Goal: Information Seeking & Learning: Learn about a topic

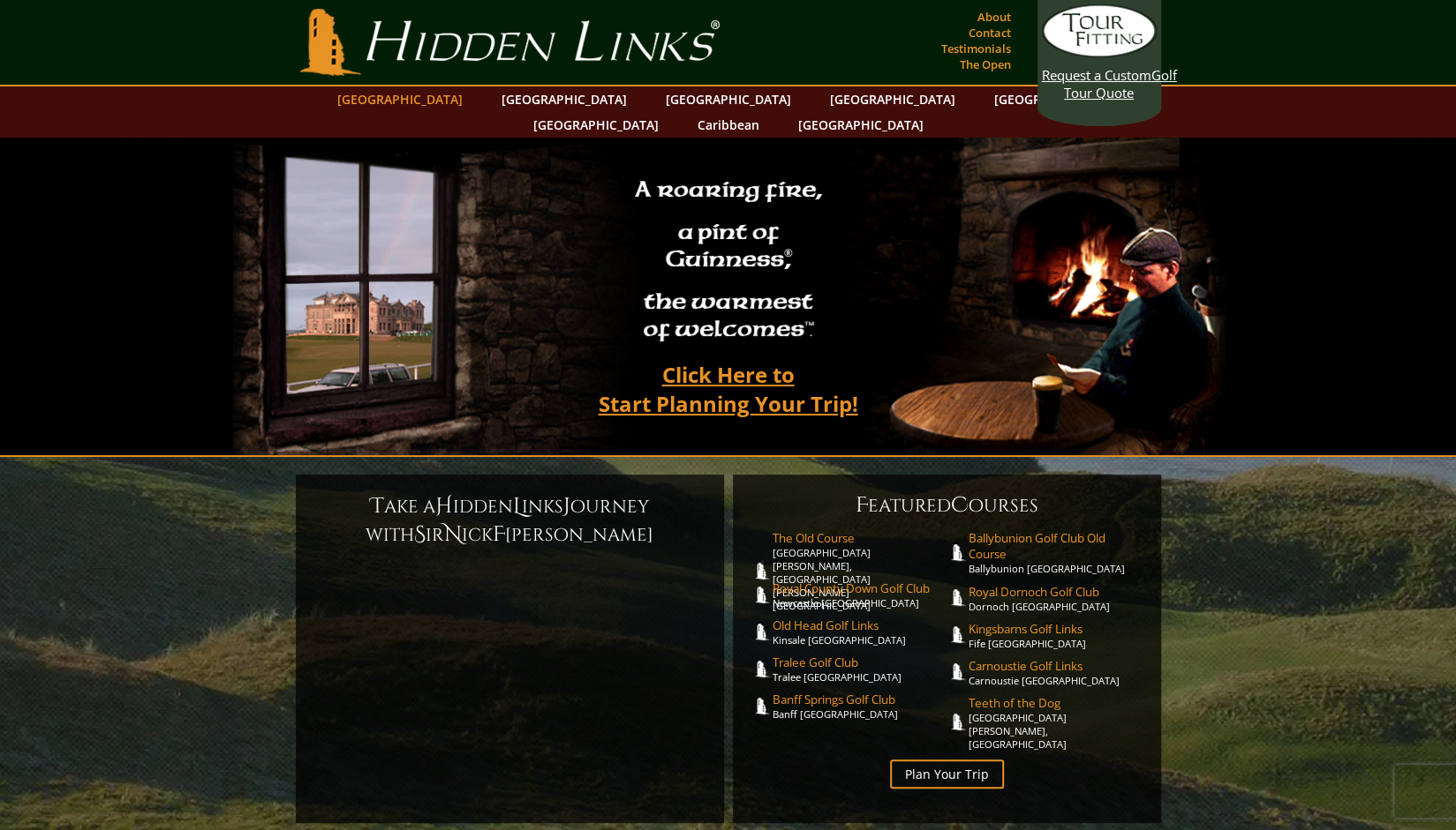
click at [453, 93] on link "[GEOGRAPHIC_DATA]" at bounding box center [400, 98] width 143 height 25
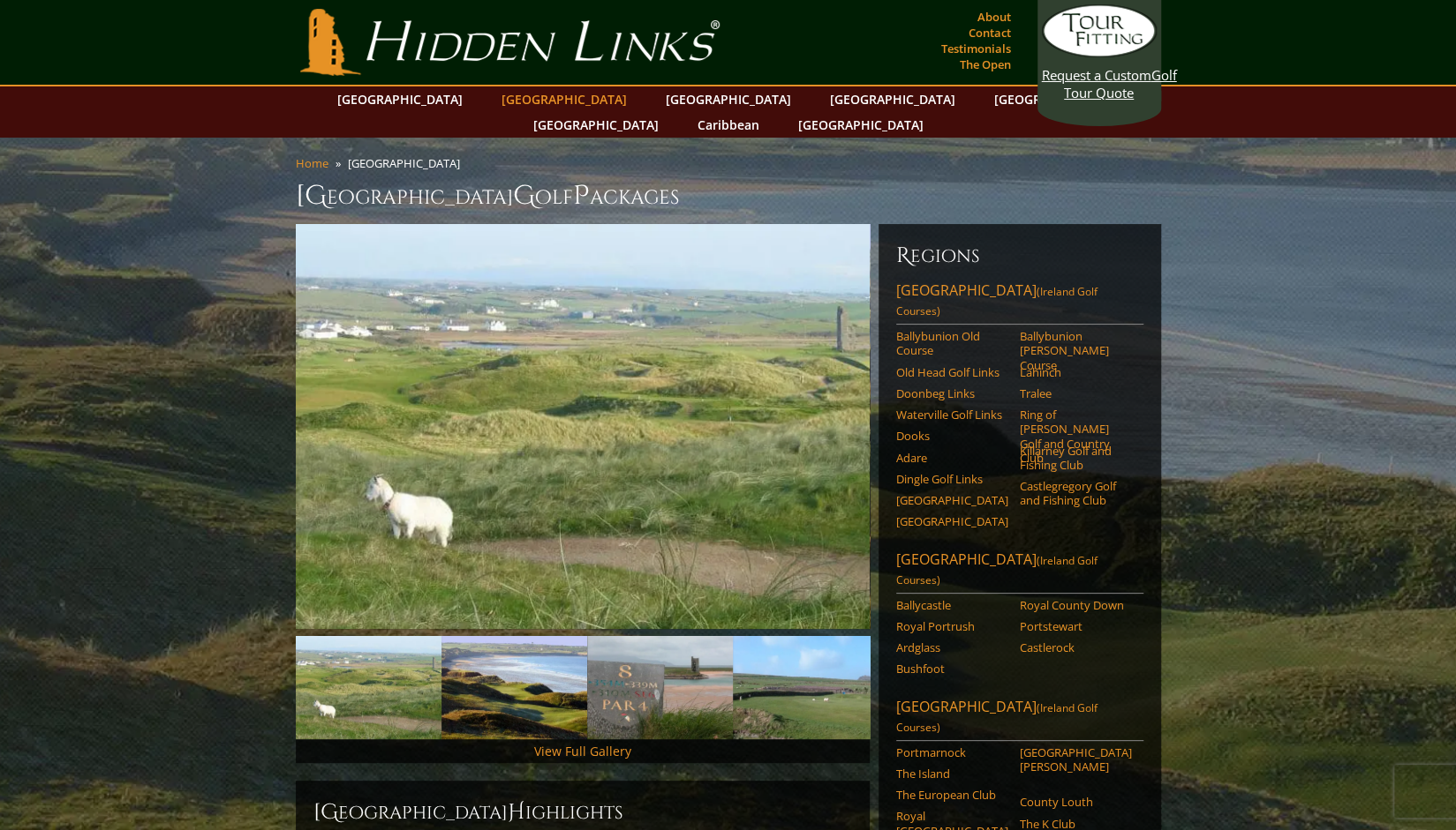
click at [529, 98] on link "[GEOGRAPHIC_DATA]" at bounding box center [564, 98] width 143 height 25
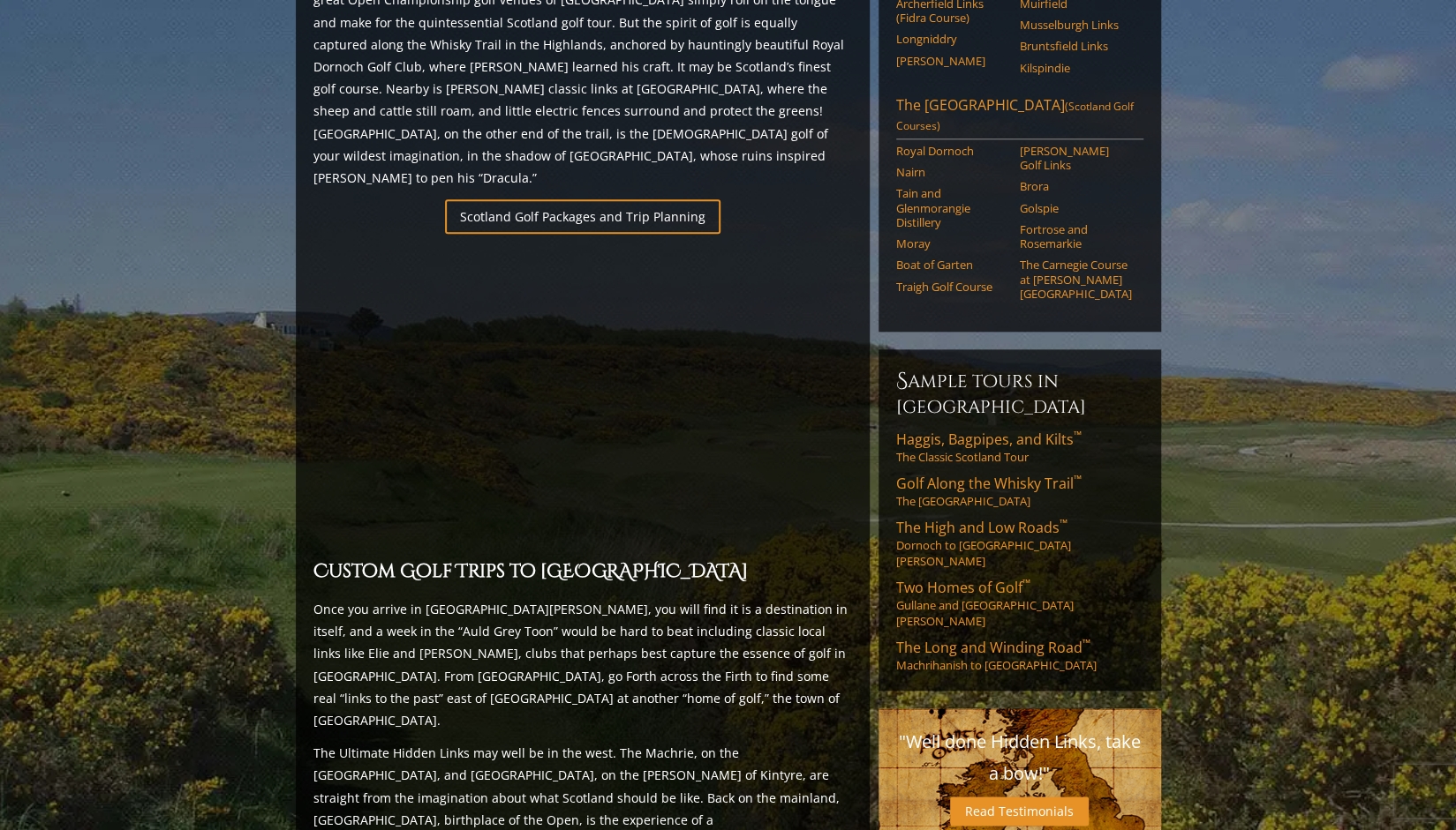
scroll to position [1132, 0]
click at [972, 428] on link "Haggis, Bagpipes, and Kilts ™ The Classic Scotland Tour" at bounding box center [1019, 445] width 247 height 36
